Goal: Task Accomplishment & Management: Use online tool/utility

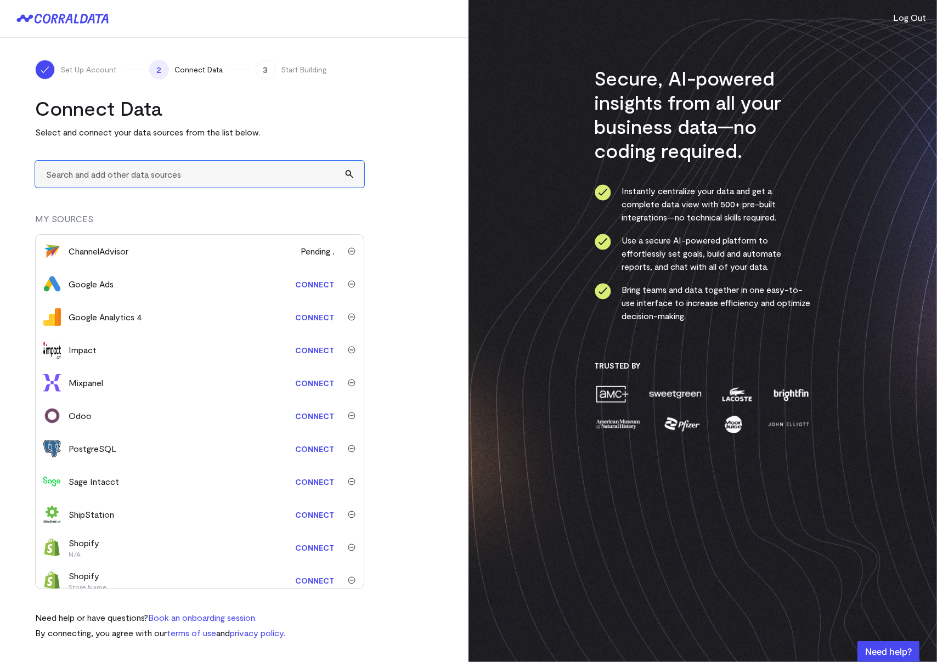
click at [196, 175] on input "text" at bounding box center [199, 174] width 329 height 27
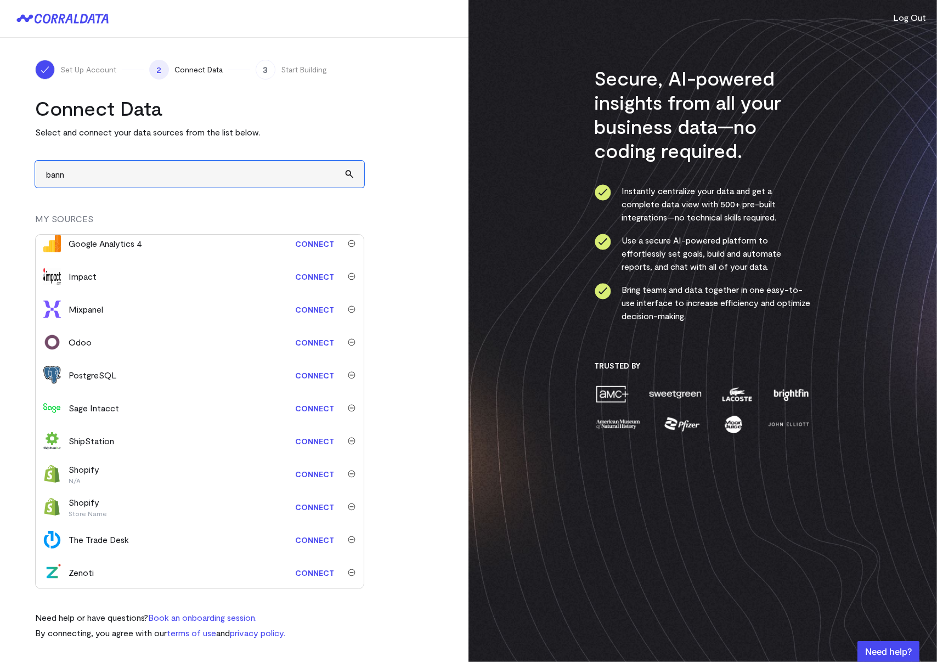
click at [56, 174] on input "bann" at bounding box center [199, 174] width 329 height 27
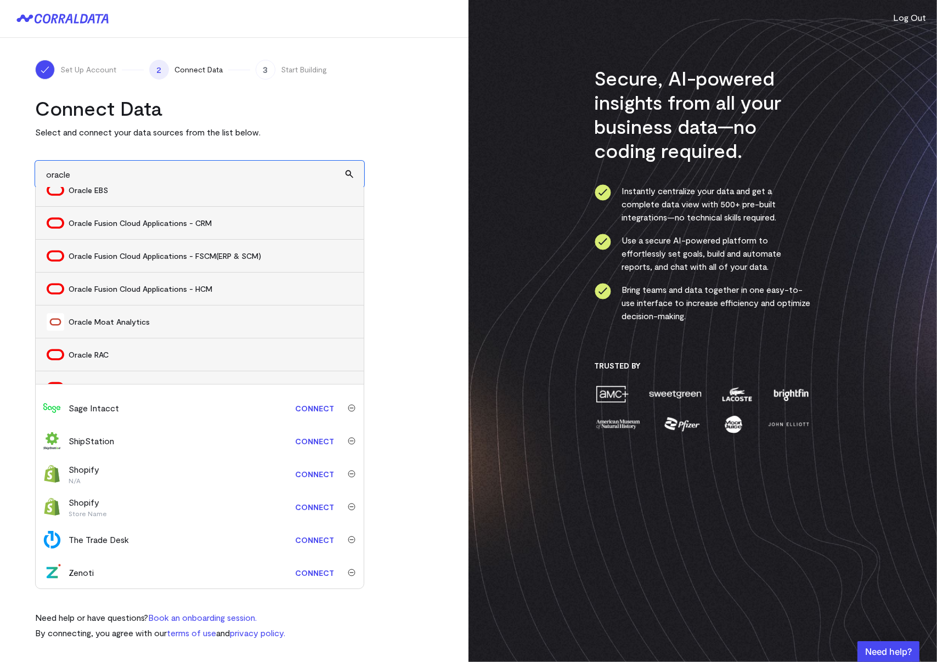
scroll to position [198, 0]
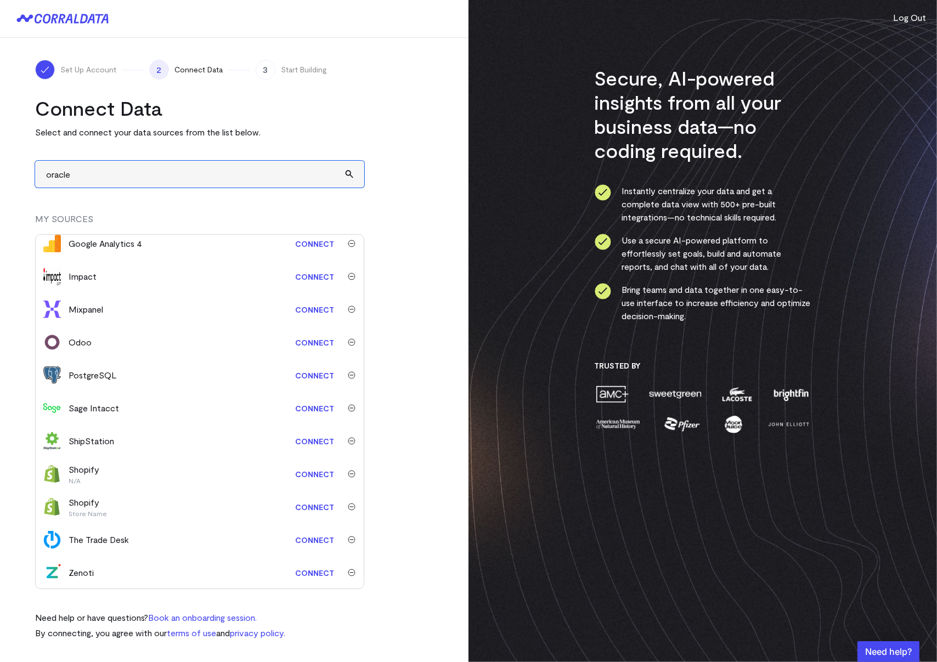
drag, startPoint x: 95, startPoint y: 177, endPoint x: 37, endPoint y: 175, distance: 58.8
click at [37, 175] on input "oracle" at bounding box center [199, 174] width 329 height 27
type input "e"
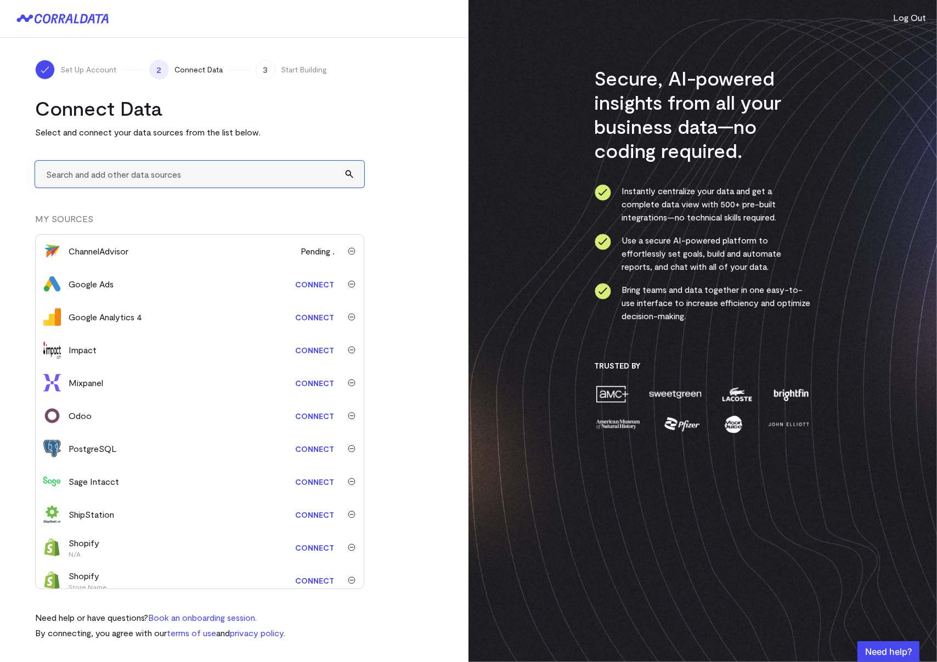
click at [107, 172] on input "text" at bounding box center [199, 174] width 329 height 27
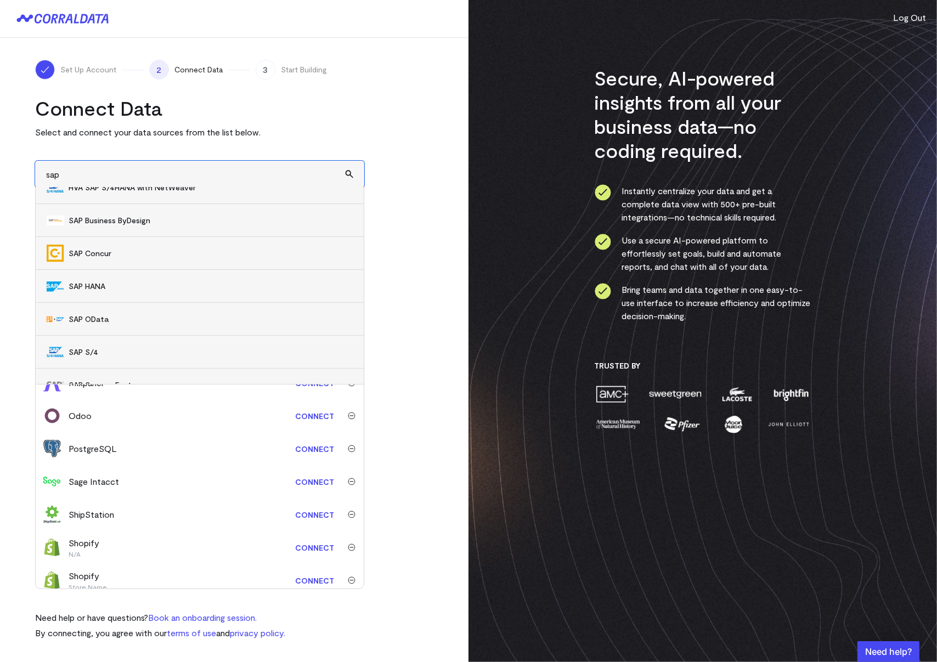
scroll to position [297, 0]
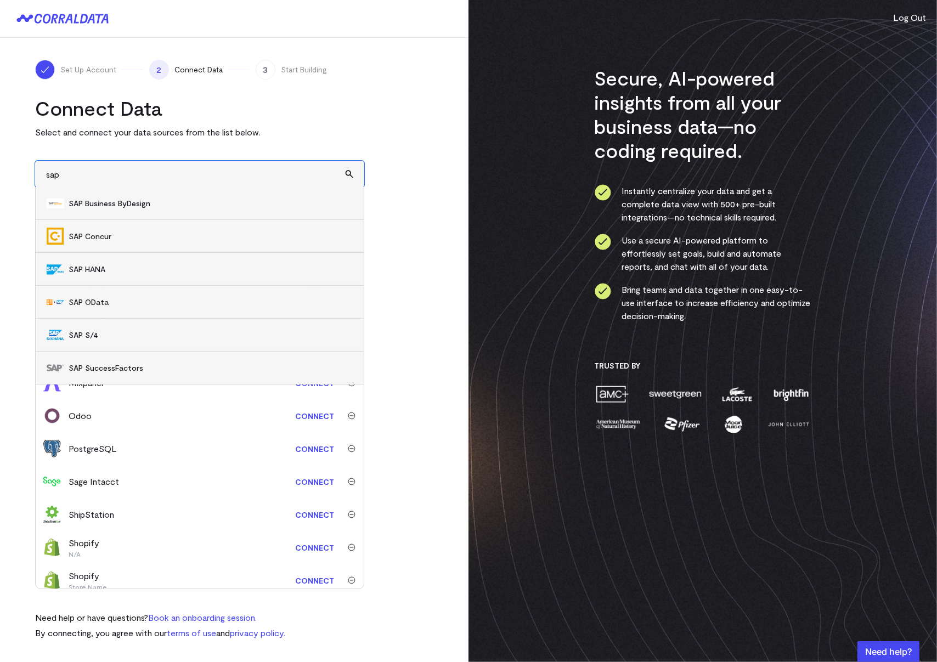
click at [16, 170] on div "Set Up Account 2 Connect Data 3 Start Building Connect Data Select and connect …" at bounding box center [234, 350] width 469 height 624
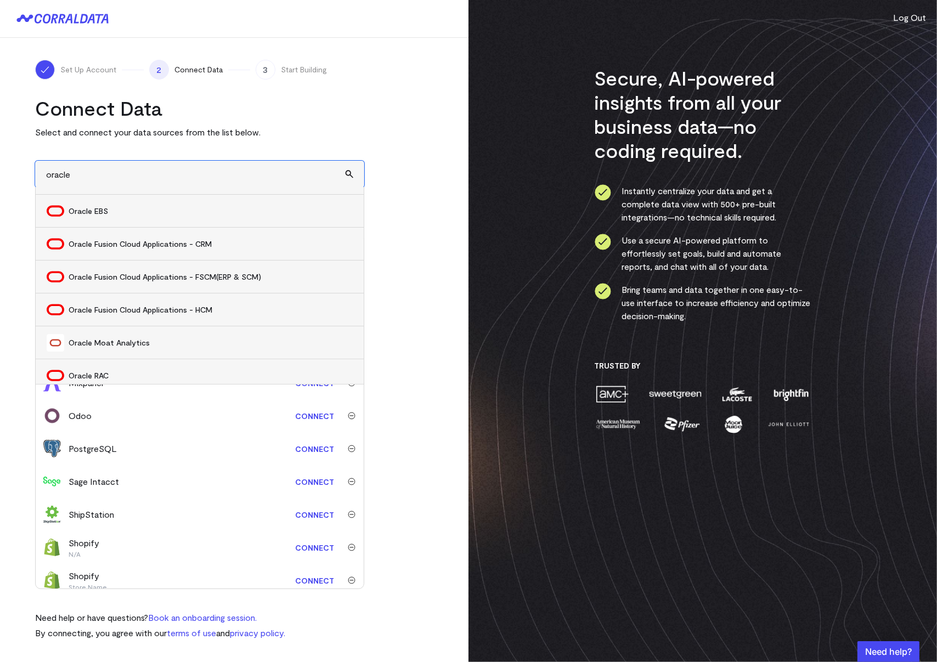
scroll to position [198, 0]
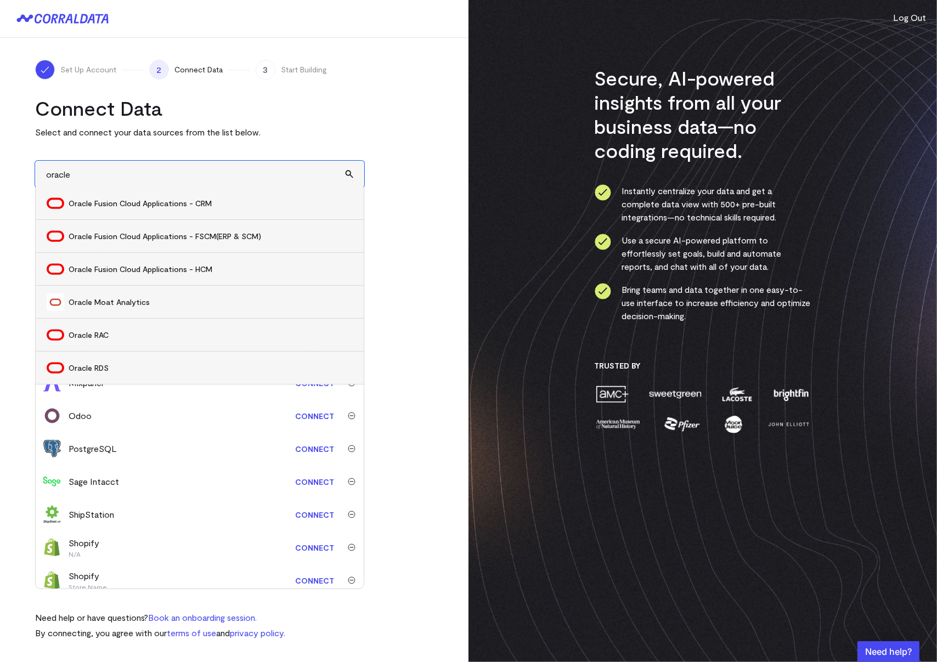
type input "oracle"
